Goal: Transaction & Acquisition: Purchase product/service

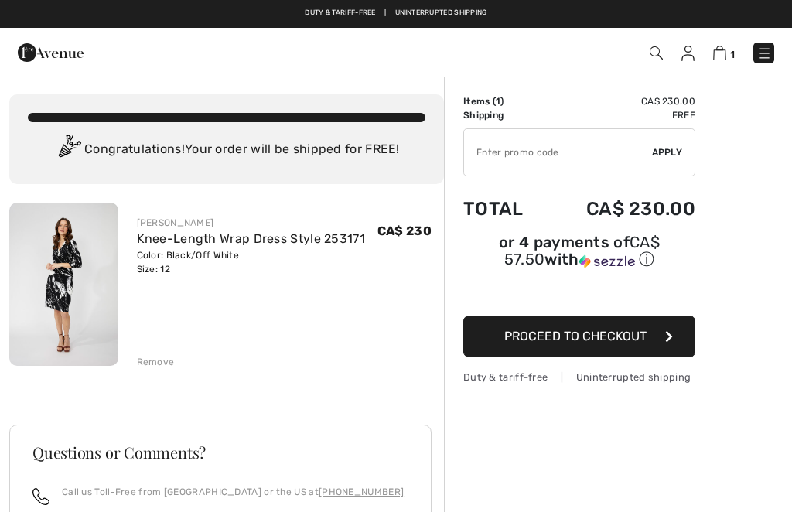
click at [212, 245] on link "Knee-Length Wrap Dress Style 253171" at bounding box center [251, 238] width 229 height 15
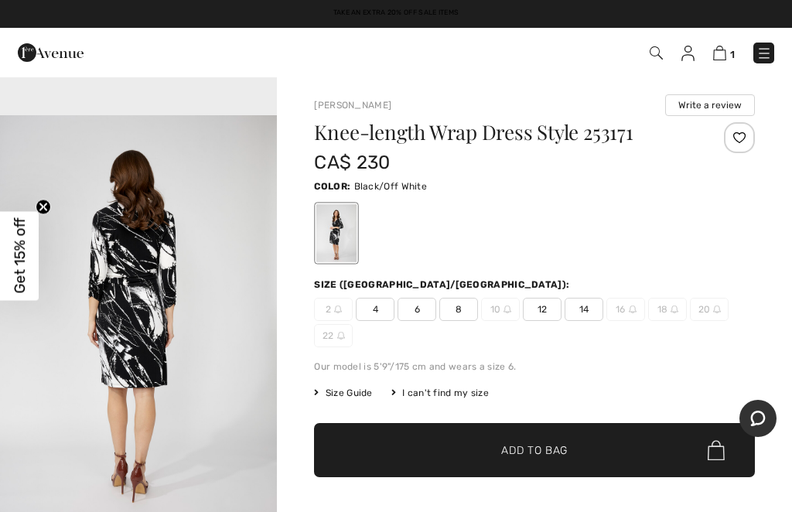
click at [585, 308] on span "14" at bounding box center [584, 309] width 39 height 23
click at [514, 217] on div at bounding box center [534, 233] width 441 height 64
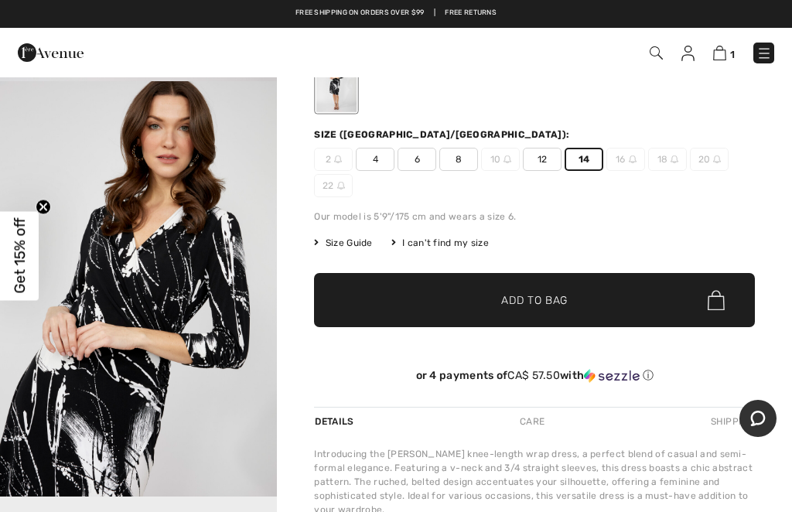
scroll to position [259, 0]
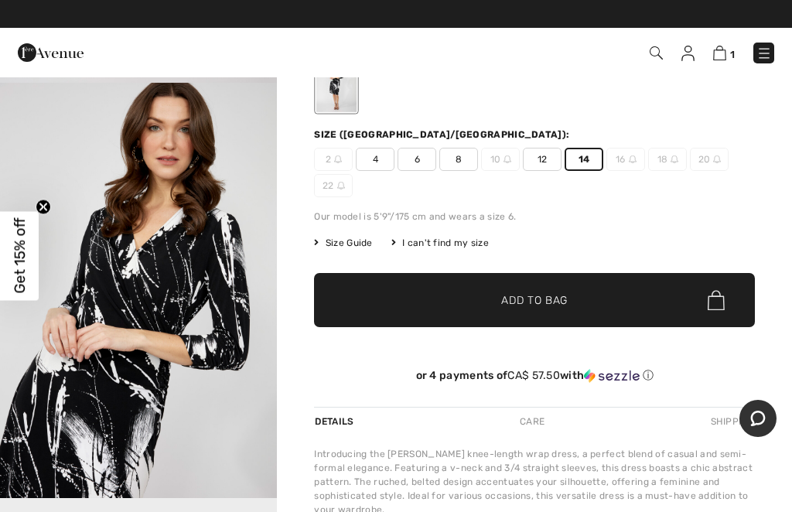
click at [157, 366] on img "2 / 4" at bounding box center [138, 291] width 277 height 416
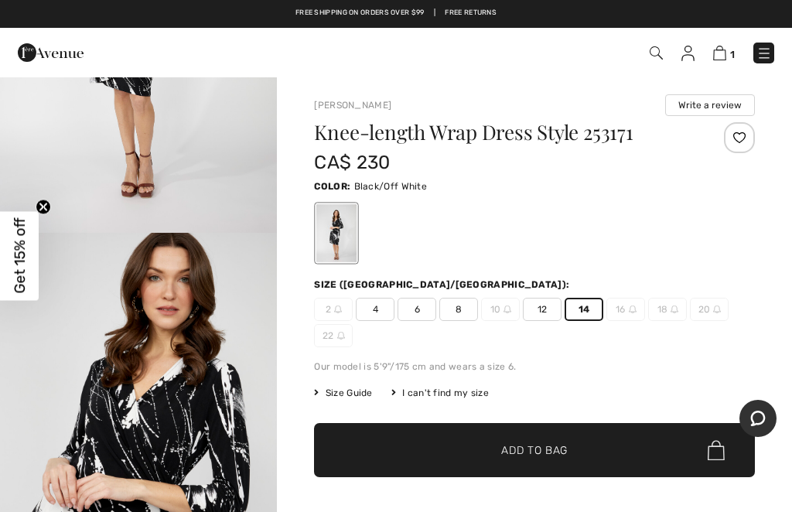
click at [357, 391] on span "Size Guide" at bounding box center [343, 393] width 58 height 14
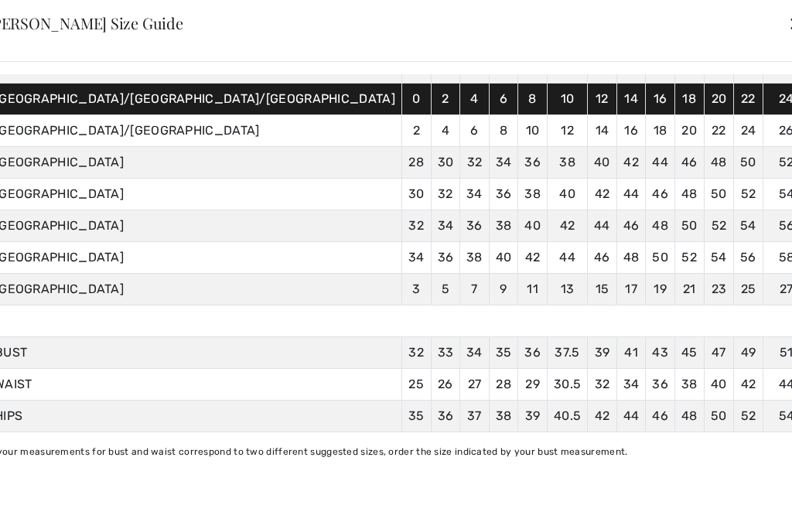
scroll to position [128, 0]
